Goal: Transaction & Acquisition: Purchase product/service

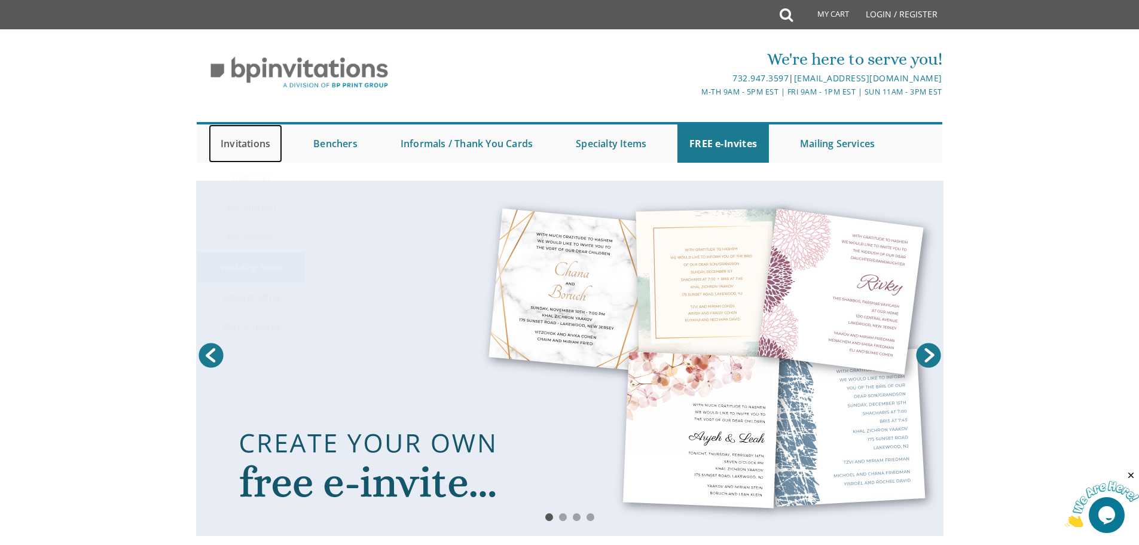
click at [247, 147] on link "Invitations" at bounding box center [246, 143] width 74 height 38
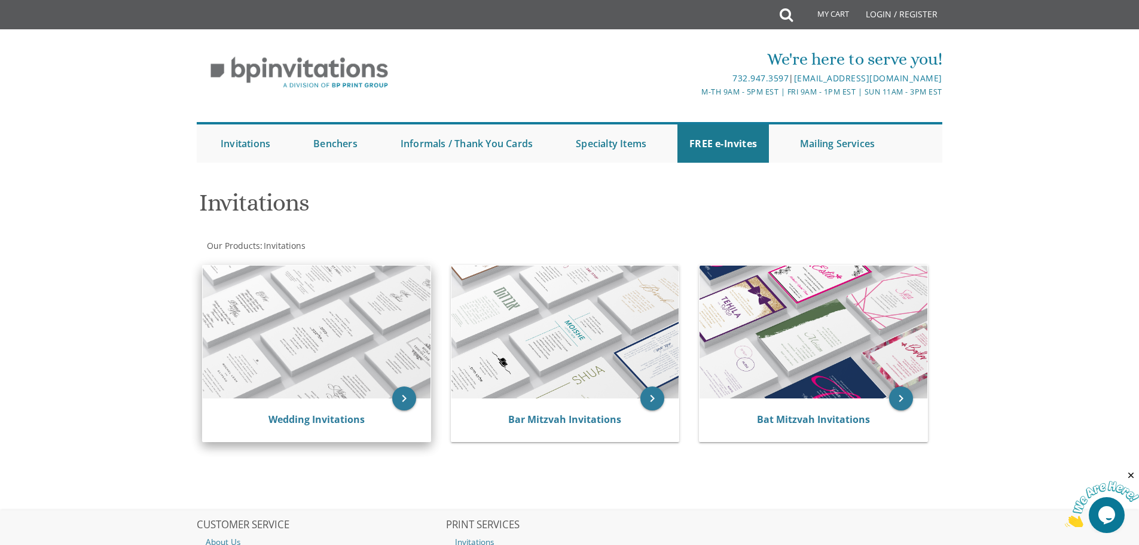
click at [288, 376] on img at bounding box center [317, 331] width 228 height 133
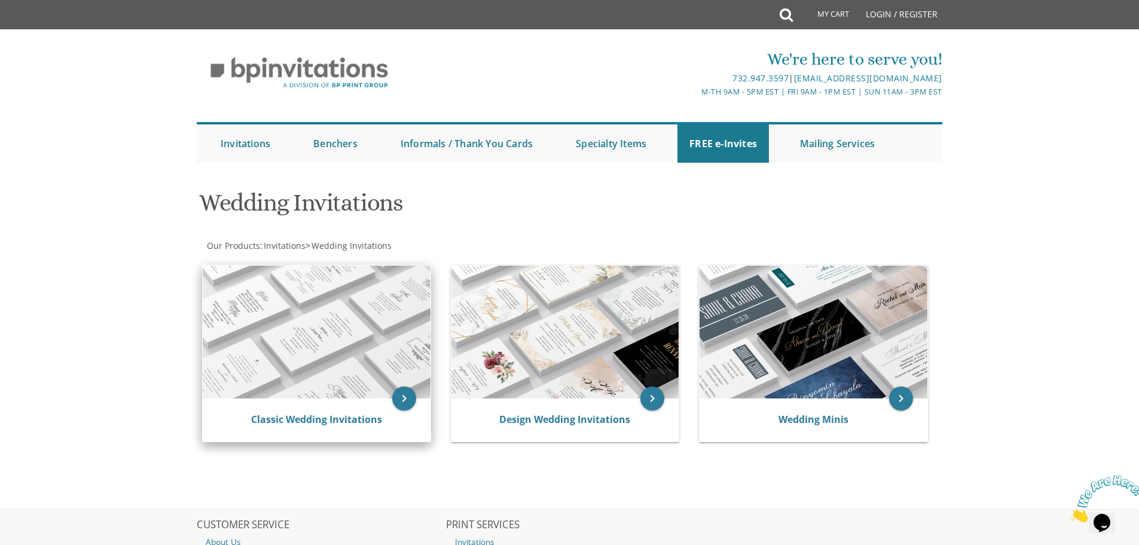
click at [292, 367] on img at bounding box center [317, 331] width 228 height 133
click at [401, 394] on icon "keyboard_arrow_right" at bounding box center [404, 398] width 24 height 24
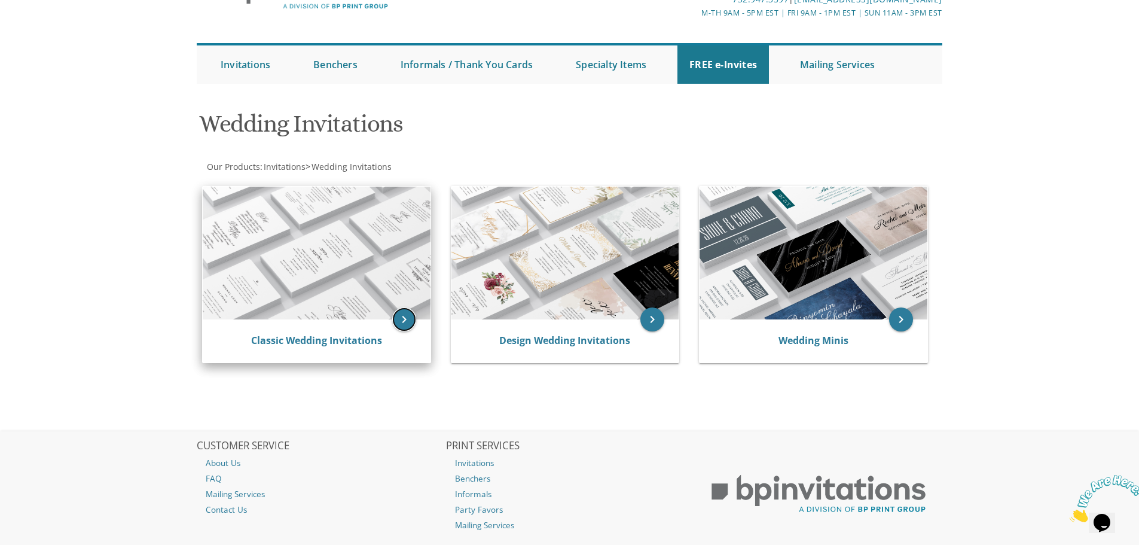
scroll to position [150, 0]
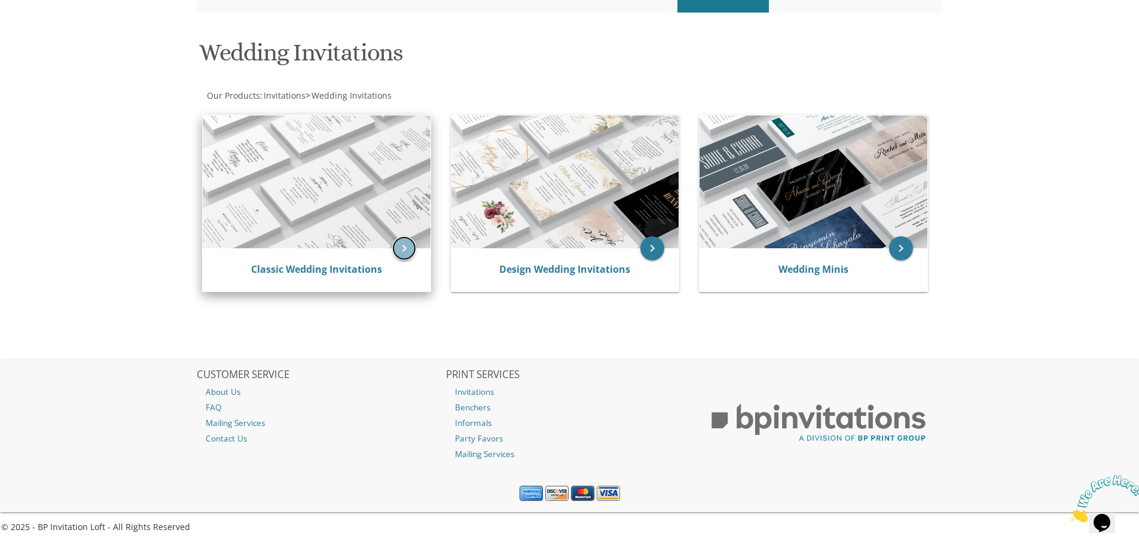
click at [407, 250] on icon "keyboard_arrow_right" at bounding box center [404, 248] width 24 height 24
click at [411, 245] on icon "keyboard_arrow_right" at bounding box center [404, 248] width 24 height 24
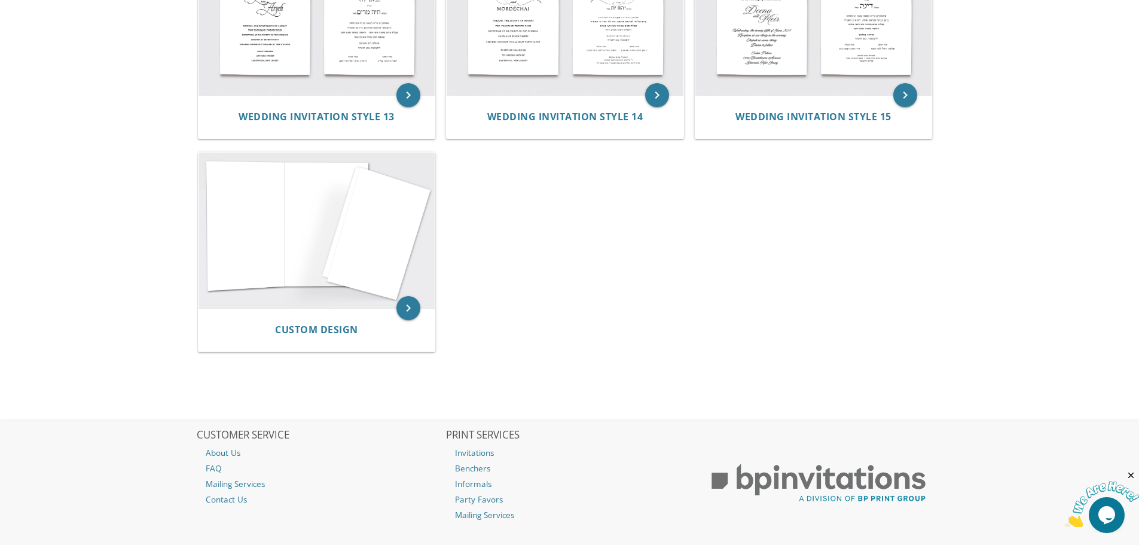
scroll to position [1186, 0]
drag, startPoint x: 388, startPoint y: 283, endPoint x: 410, endPoint y: 285, distance: 22.2
click at [388, 283] on img at bounding box center [317, 228] width 237 height 155
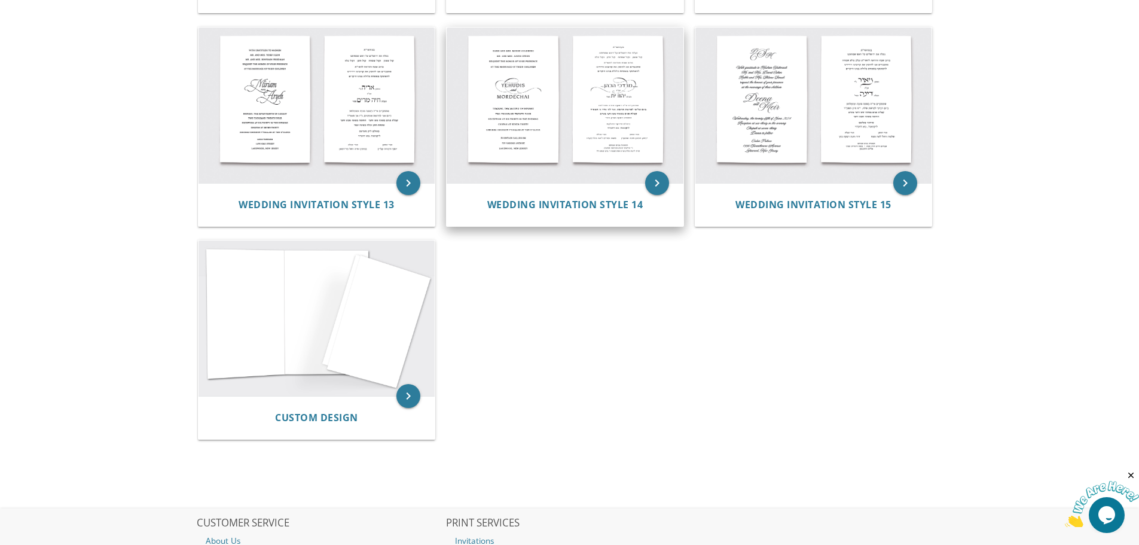
scroll to position [1006, 0]
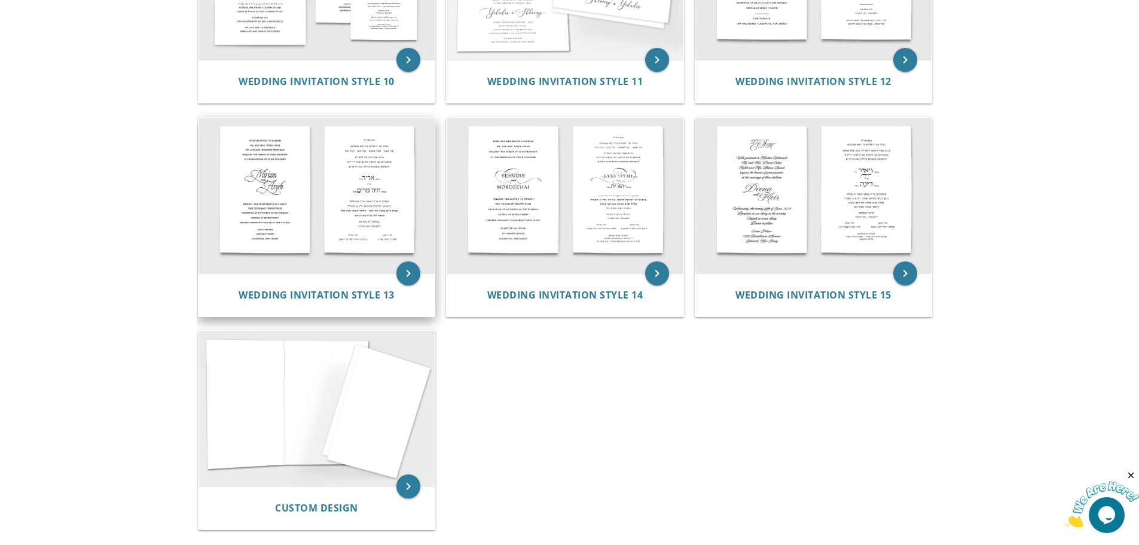
click at [299, 208] on img at bounding box center [317, 195] width 237 height 155
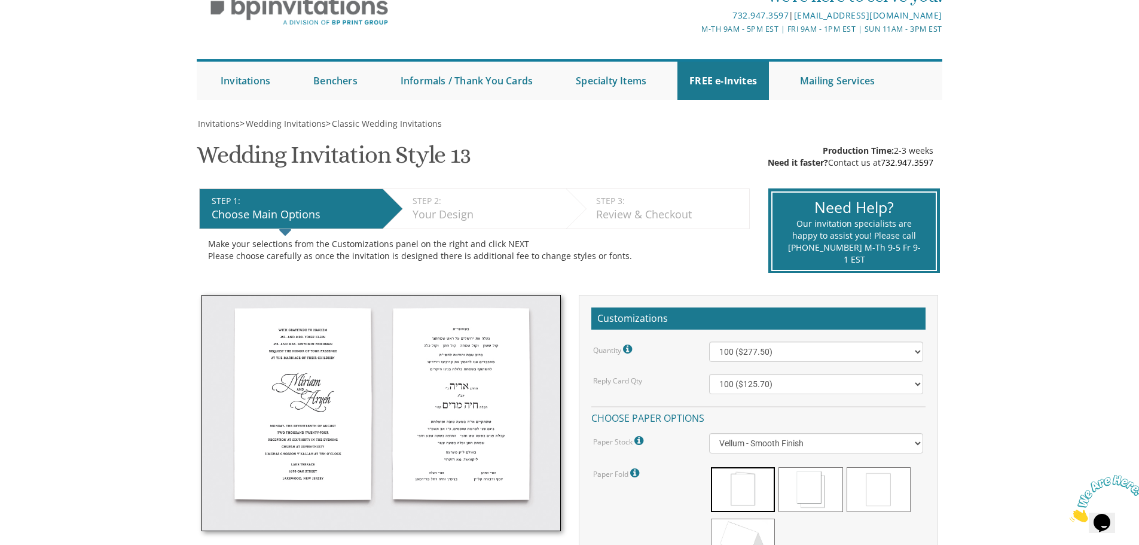
scroll to position [179, 0]
